Goal: Task Accomplishment & Management: Use online tool/utility

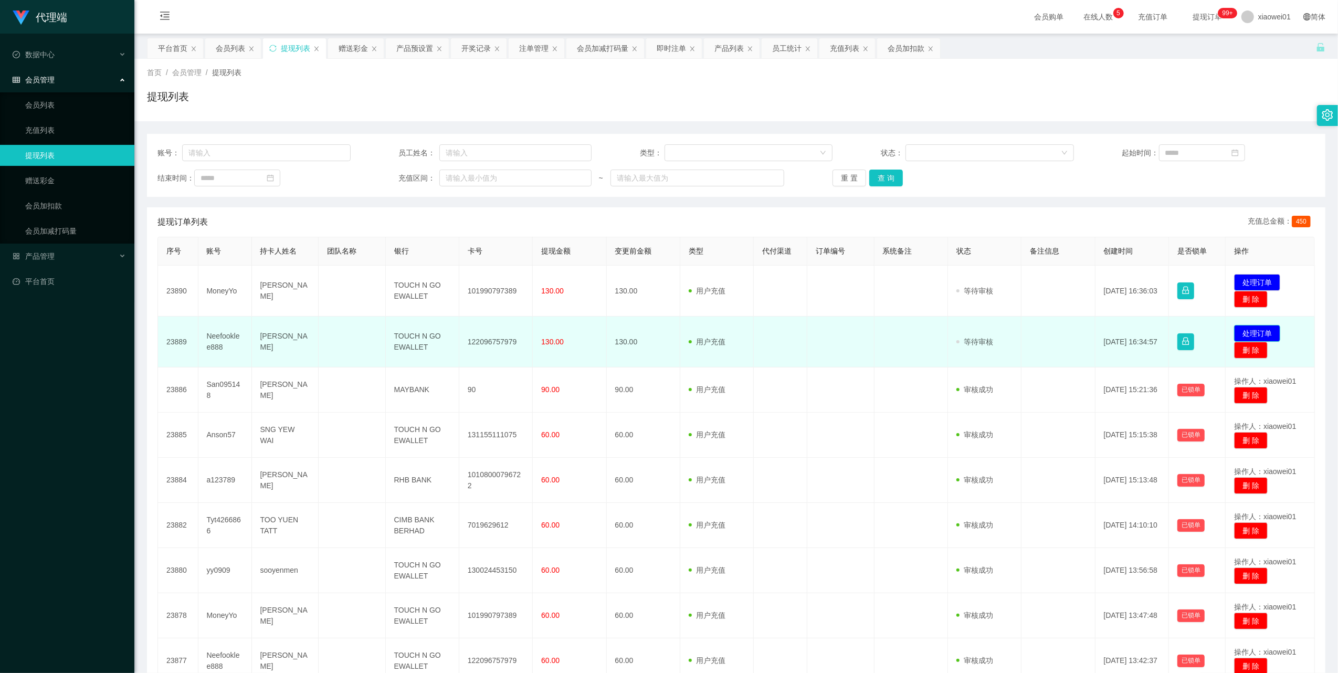
click at [1237, 333] on button "处理订单" at bounding box center [1257, 333] width 46 height 17
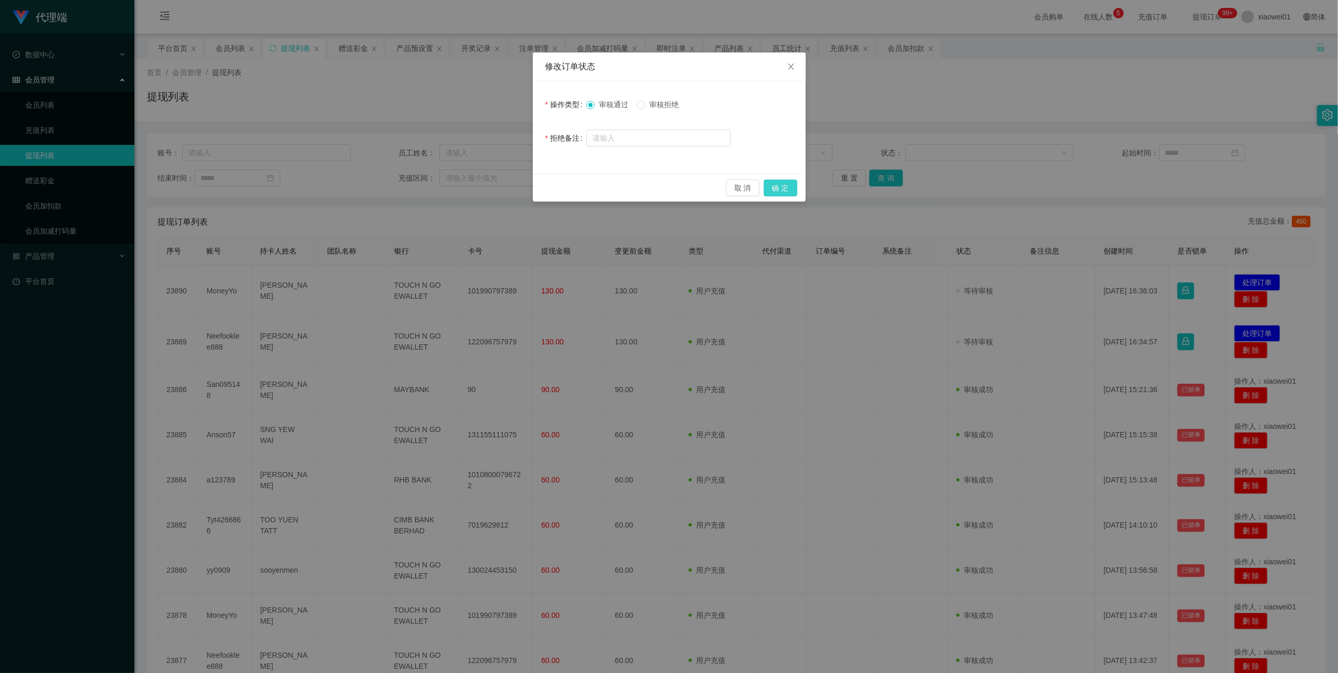
click at [789, 186] on button "确 定" at bounding box center [781, 188] width 34 height 17
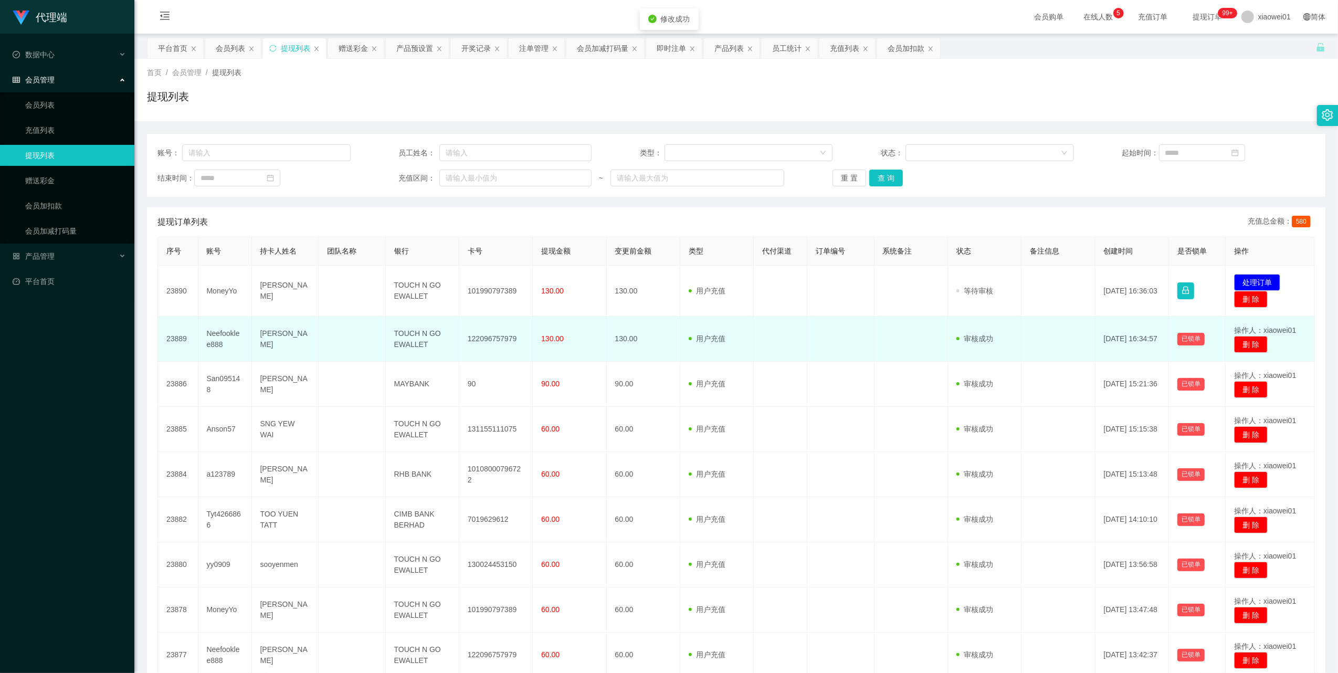
click at [484, 337] on td "122096757979" at bounding box center [496, 339] width 74 height 45
copy td "122096757979"
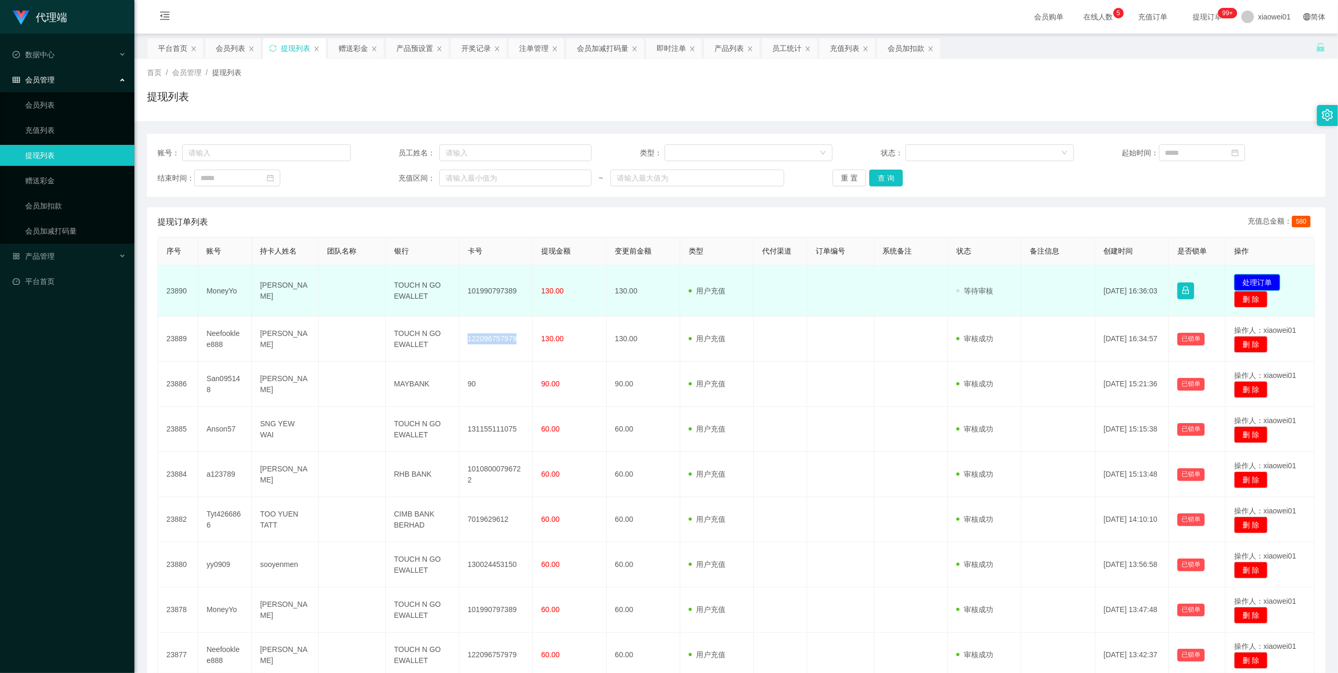
click at [1252, 280] on button "处理订单" at bounding box center [1257, 282] width 46 height 17
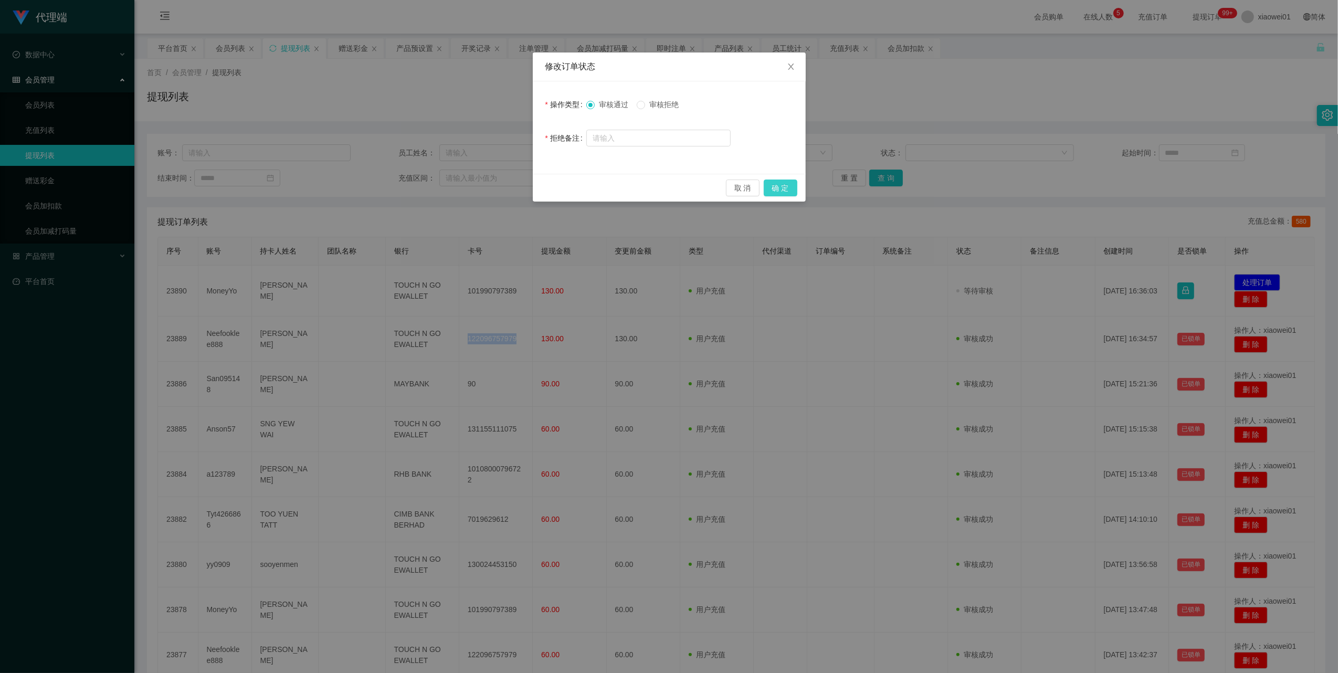
click at [793, 190] on button "确 定" at bounding box center [781, 188] width 34 height 17
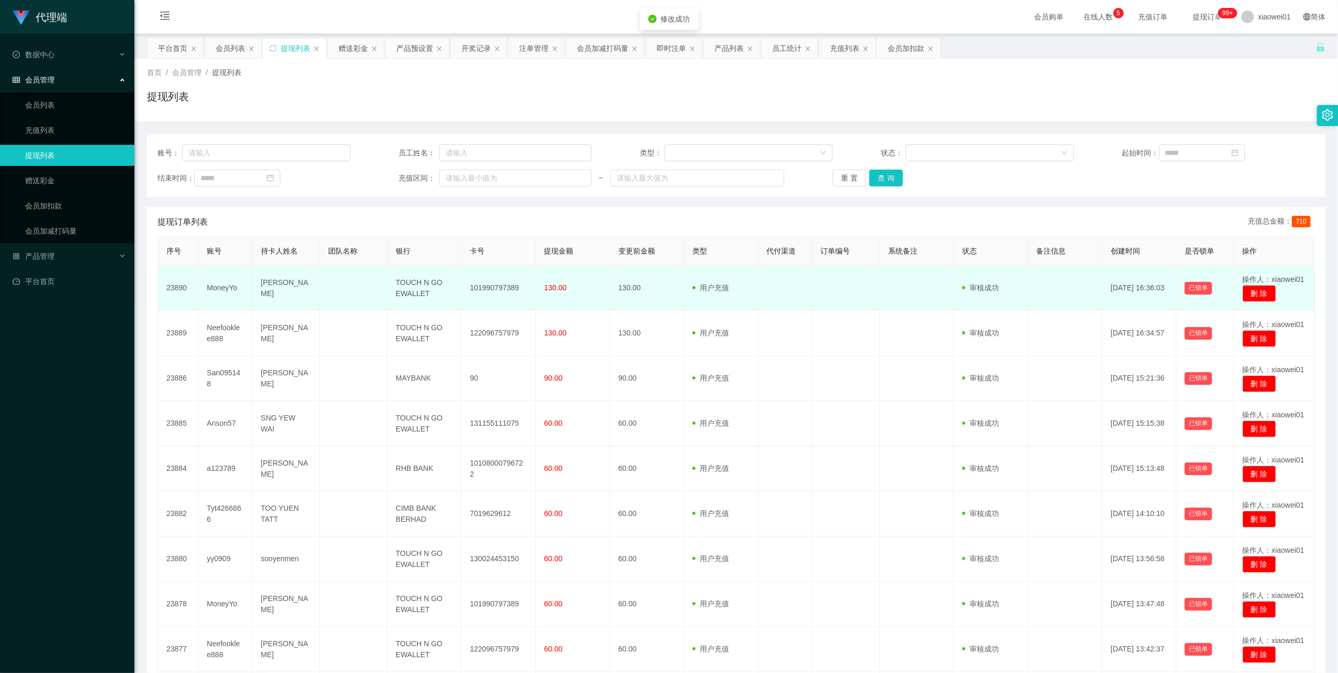
click at [506, 289] on td "101990797389" at bounding box center [498, 288] width 74 height 45
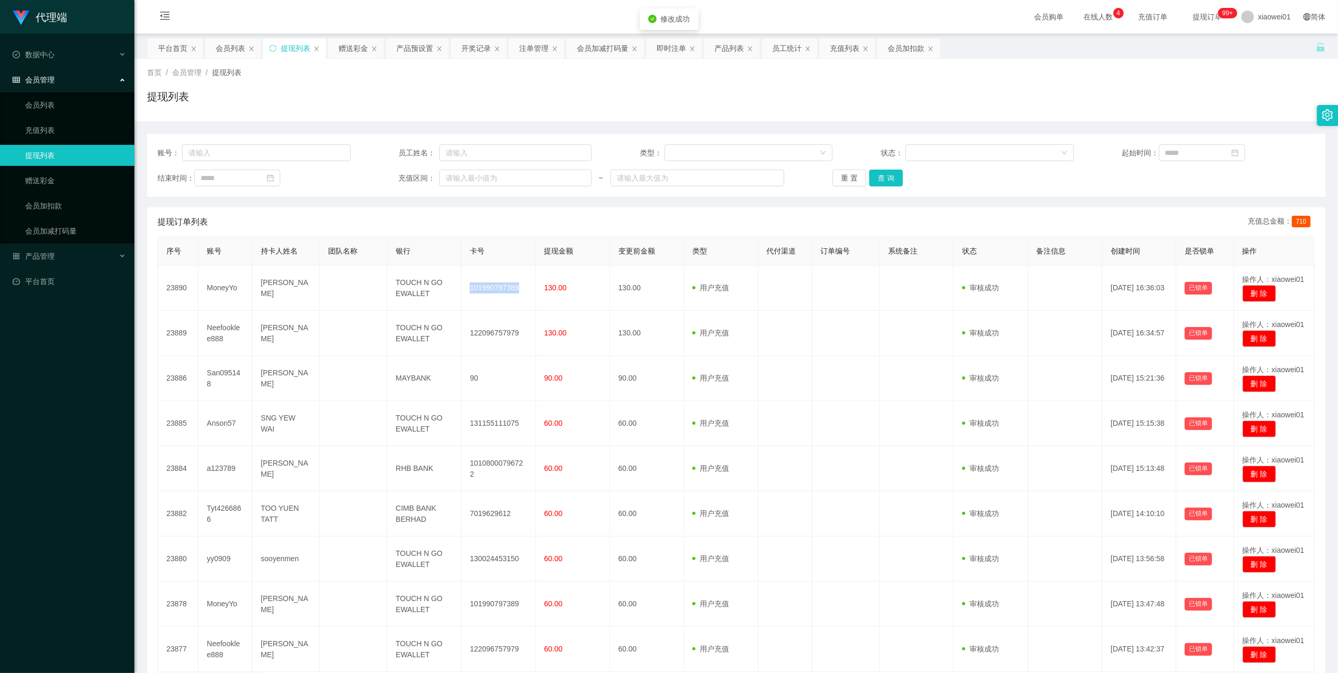
copy td "101990797389"
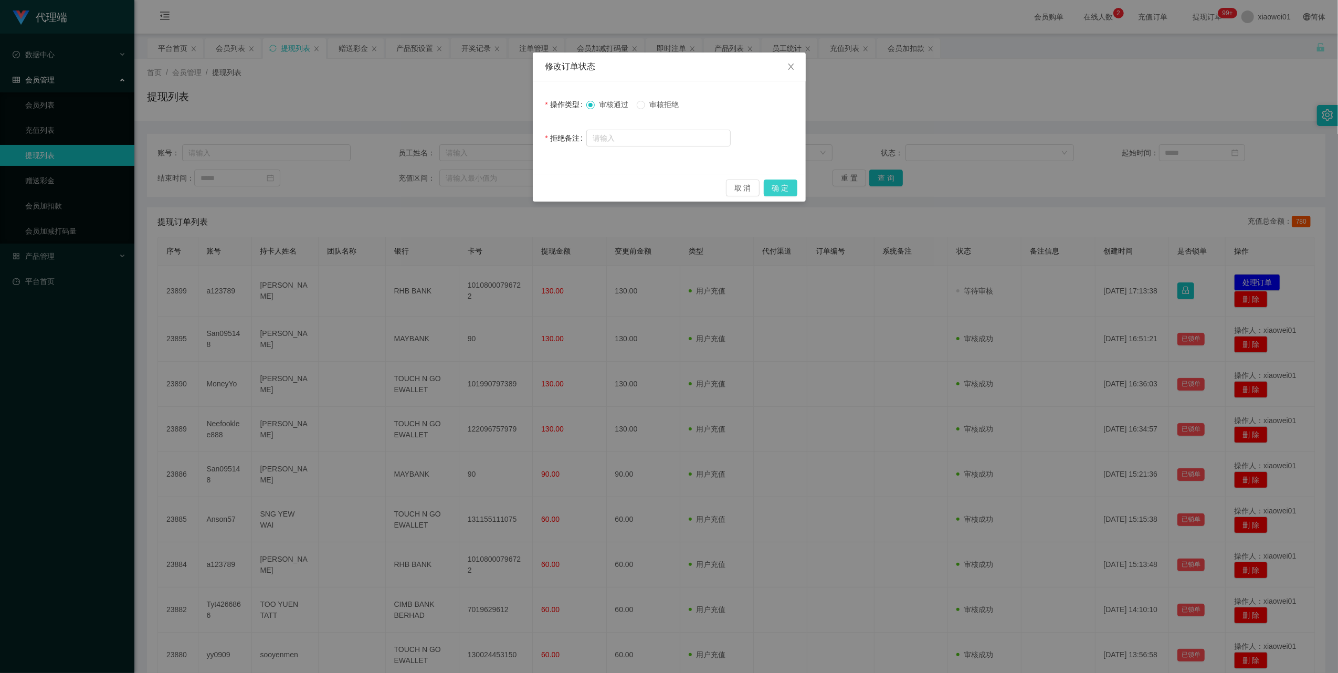
click at [794, 190] on button "确 定" at bounding box center [781, 188] width 34 height 17
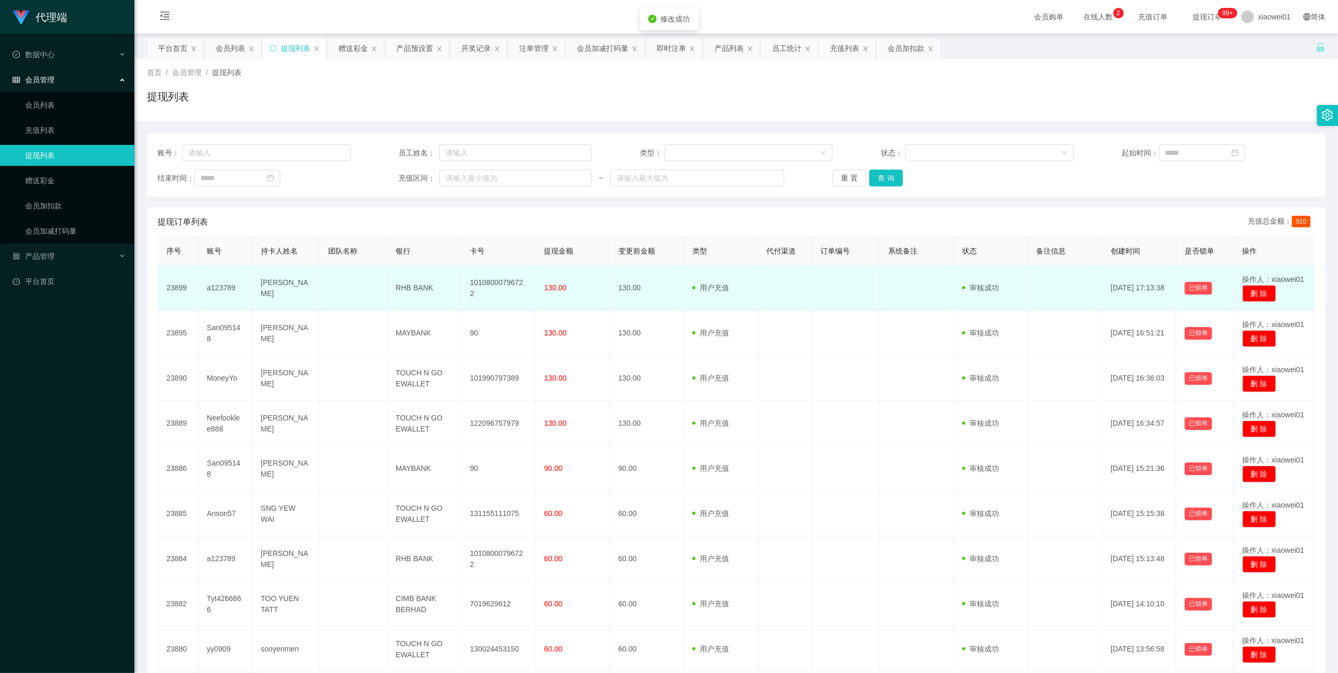
click at [495, 289] on td "10108000796722" at bounding box center [498, 288] width 74 height 45
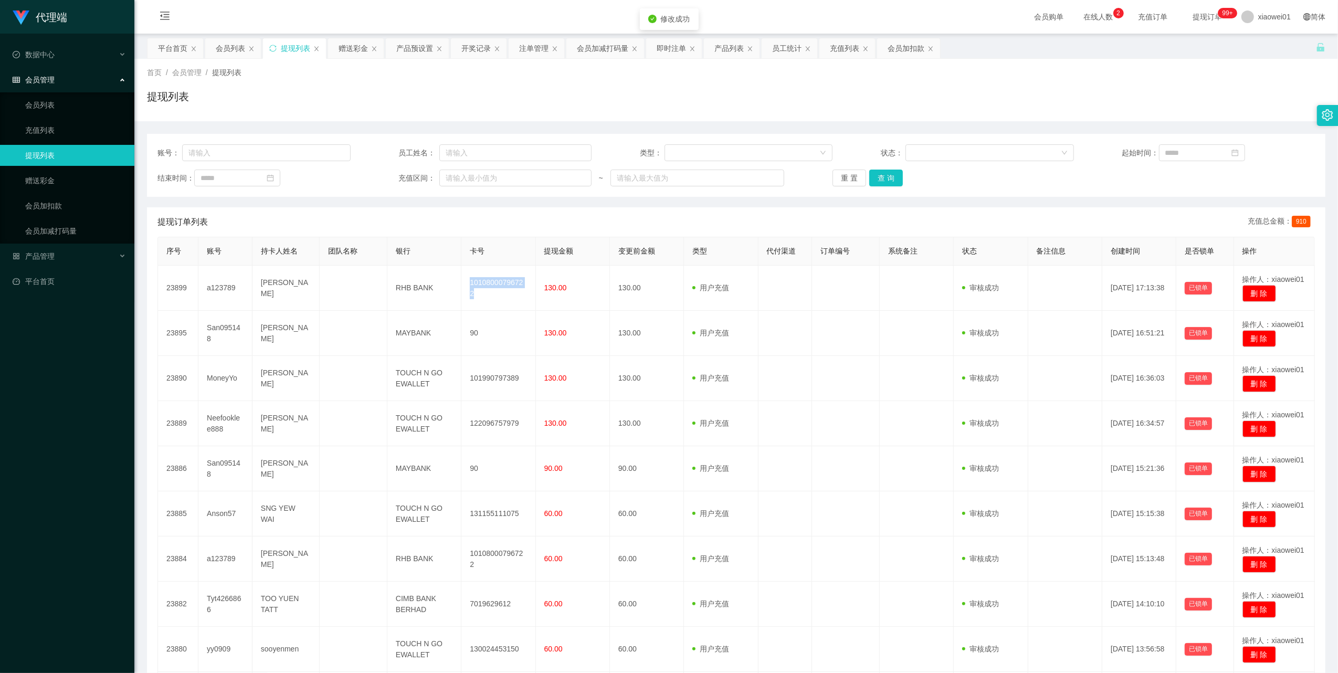
copy td "10108000796722"
